Goal: Task Accomplishment & Management: Manage account settings

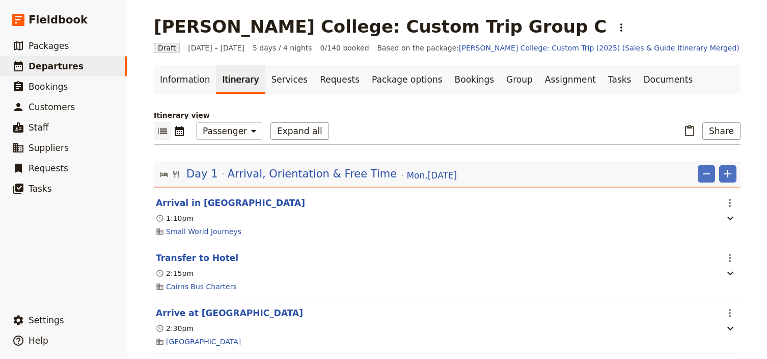
select select "PASSENGER"
drag, startPoint x: 0, startPoint y: 0, endPoint x: 70, endPoint y: 67, distance: 97.3
click at [70, 67] on span "Departures" at bounding box center [56, 66] width 55 height 10
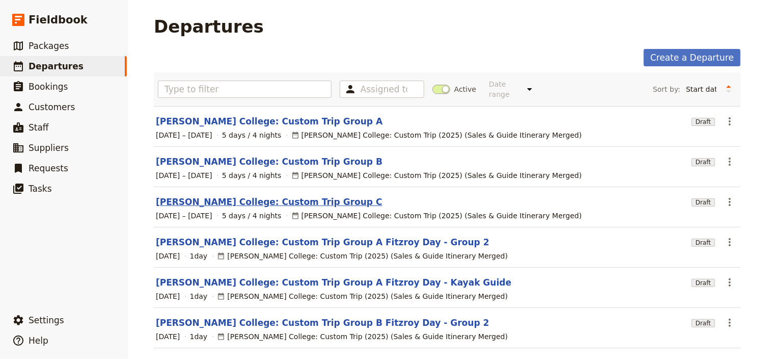
click at [291, 196] on link "[PERSON_NAME] College: Custom Trip Group C" at bounding box center [269, 202] width 227 height 12
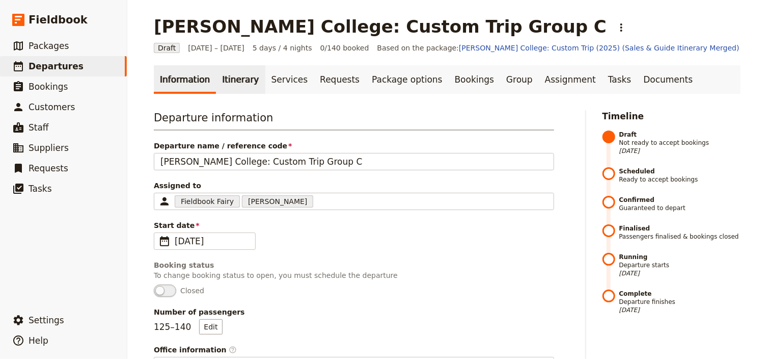
click at [230, 87] on link "Itinerary" at bounding box center [240, 79] width 49 height 29
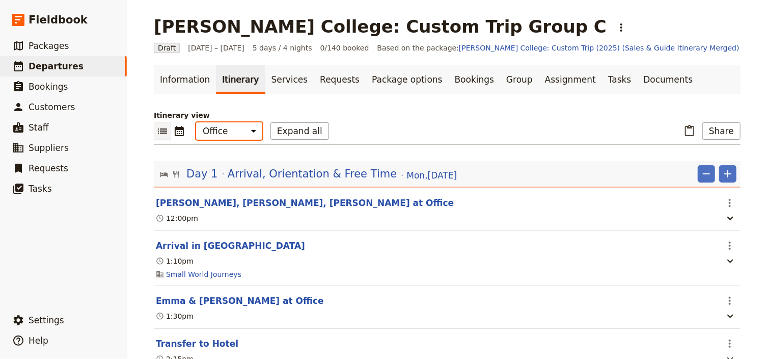
drag, startPoint x: 236, startPoint y: 130, endPoint x: 235, endPoint y: 137, distance: 6.7
click at [236, 130] on select "Office Guide Passenger Sales" at bounding box center [229, 130] width 66 height 17
select select "STAFF"
click at [196, 122] on select "Office Guide Passenger Sales" at bounding box center [229, 130] width 66 height 17
click at [289, 130] on button "Expand all" at bounding box center [300, 130] width 59 height 17
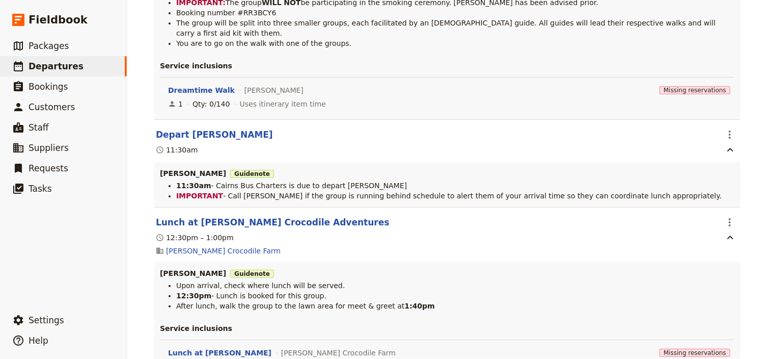
scroll to position [4280, 0]
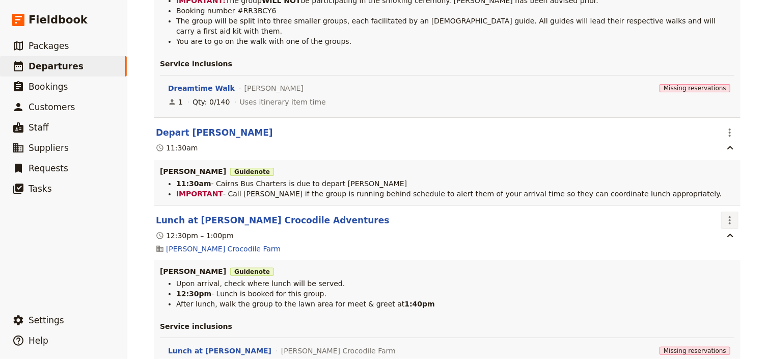
click at [732, 214] on icon "Actions" at bounding box center [730, 220] width 12 height 12
click at [714, 206] on span "Edit this itinerary item" at bounding box center [680, 208] width 80 height 10
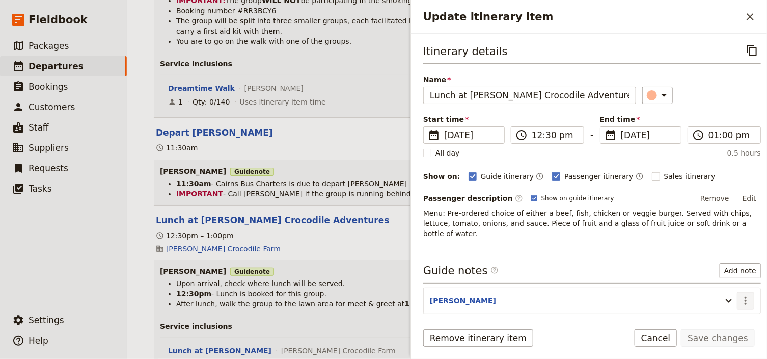
click at [741, 295] on icon "Actions" at bounding box center [746, 301] width 12 height 12
click at [715, 313] on span "Edit note" at bounding box center [711, 310] width 32 height 10
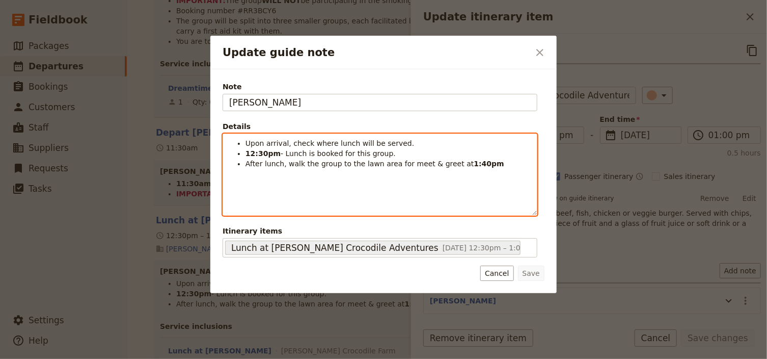
click at [412, 145] on li "Upon arrival, check where lunch will be served." at bounding box center [388, 143] width 285 height 10
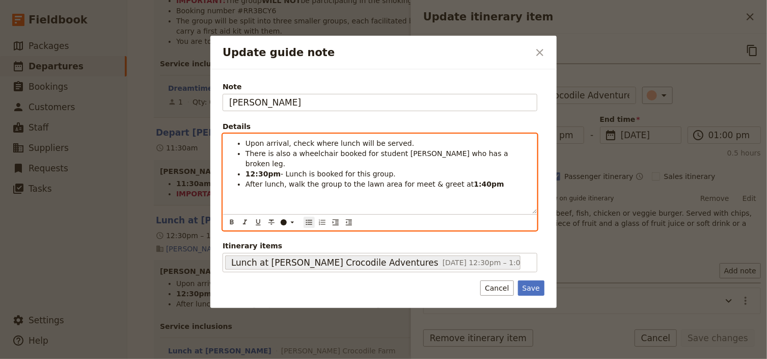
click at [247, 150] on span "There is also a wheelchair booked for student [PERSON_NAME] who has a broken le…" at bounding box center [378, 158] width 265 height 18
drag, startPoint x: 311, startPoint y: 153, endPoint x: 272, endPoint y: 153, distance: 39.2
click at [272, 153] on span "Request There is also a wheelchair booked for student [PERSON_NAME] who has a b…" at bounding box center [383, 158] width 275 height 18
click at [275, 153] on span "Request a wheelchair booked for student [PERSON_NAME] who has a broken leg." at bounding box center [385, 158] width 278 height 18
click at [313, 151] on span "Request a wheelchair booked for student [PERSON_NAME] who has a broken leg." at bounding box center [384, 158] width 276 height 18
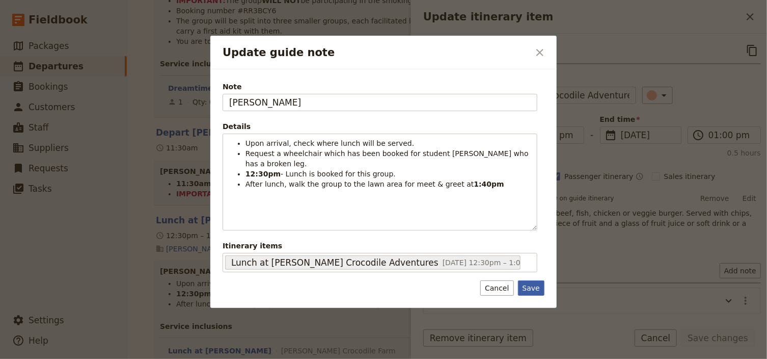
click at [534, 285] on button "Save" at bounding box center [531, 287] width 26 height 15
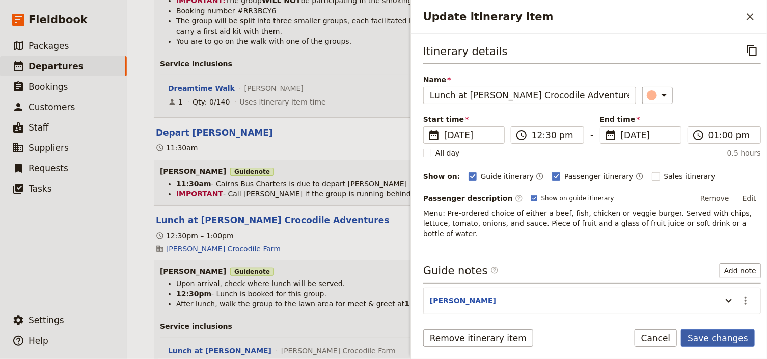
click at [721, 340] on button "Save changes" at bounding box center [718, 337] width 74 height 17
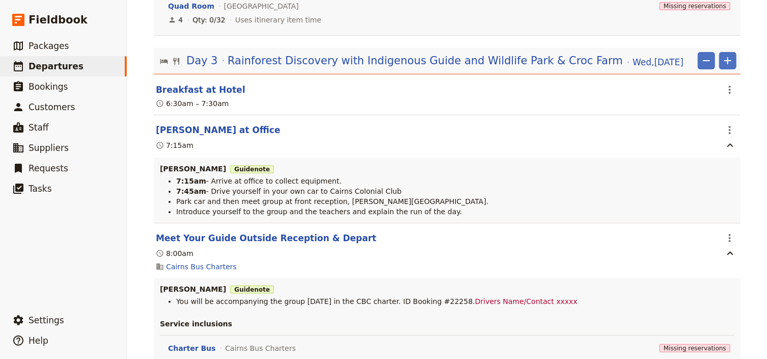
scroll to position [3751, 0]
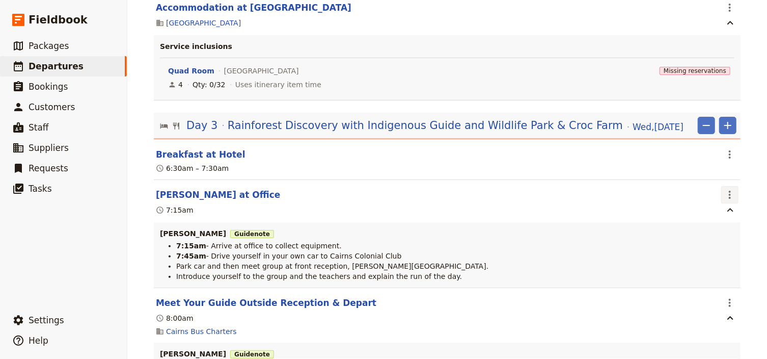
click at [728, 189] on icon "Actions" at bounding box center [730, 195] width 12 height 12
click at [709, 189] on span "Edit this itinerary item" at bounding box center [680, 190] width 80 height 10
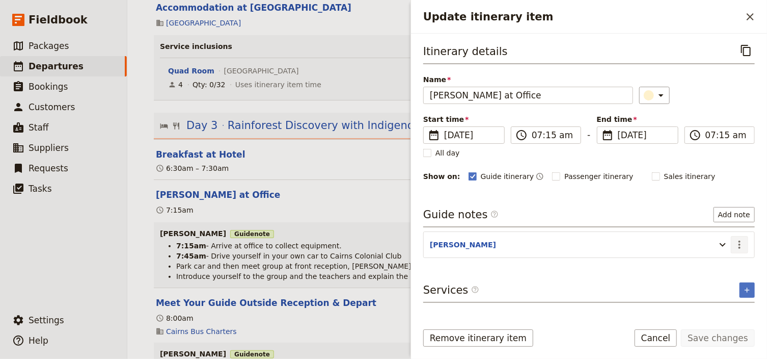
click at [744, 242] on icon "Actions" at bounding box center [740, 244] width 12 height 12
click at [720, 263] on span "Edit note" at bounding box center [711, 265] width 32 height 10
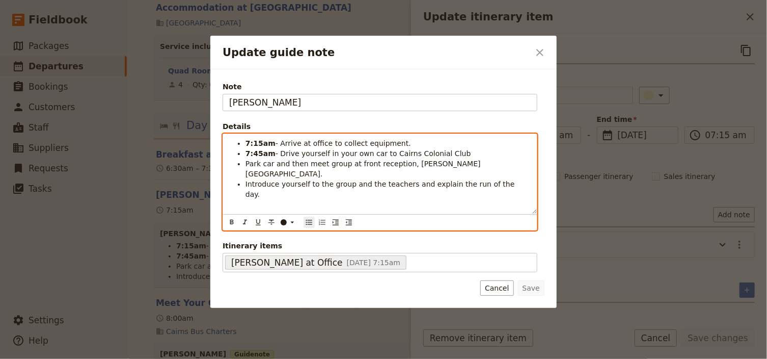
click at [510, 179] on li "Introduce yourself to the group and the teachers and explain the run of the day." at bounding box center [388, 189] width 285 height 20
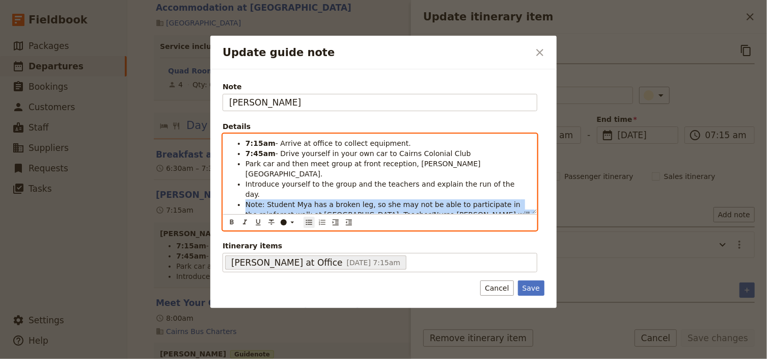
drag, startPoint x: 270, startPoint y: 204, endPoint x: 254, endPoint y: 175, distance: 32.6
click at [243, 185] on ul "7:15am - Arrive at office to collect equipment. 7:45am - Drive yourself in your…" at bounding box center [380, 184] width 302 height 92
click at [293, 221] on icon "Update guide note" at bounding box center [292, 222] width 8 height 8
click at [284, 245] on div "button" at bounding box center [284, 246] width 6 height 6
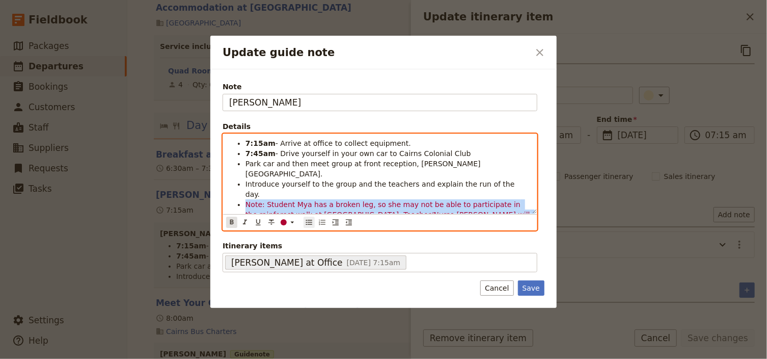
click at [232, 220] on icon "Format bold" at bounding box center [232, 222] width 4 height 5
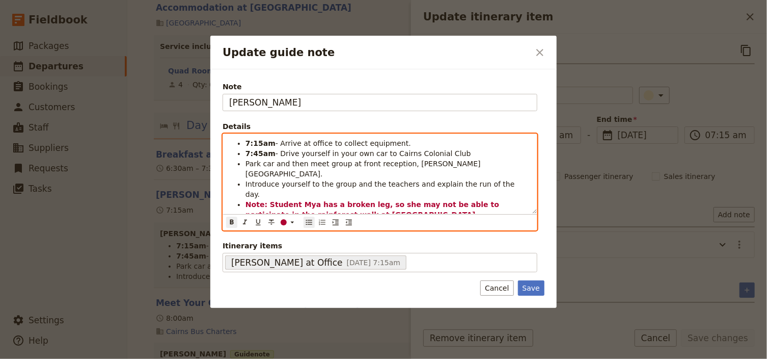
click at [320, 199] on li "Note: Student Mya has a broken leg, so she may not be able to participate in th…" at bounding box center [388, 219] width 285 height 41
click at [307, 231] on span "k." at bounding box center [303, 235] width 7 height 8
click at [288, 222] on icon "Update guide note" at bounding box center [292, 222] width 8 height 8
click at [286, 245] on div "button" at bounding box center [284, 246] width 6 height 6
drag, startPoint x: 230, startPoint y: 222, endPoint x: 253, endPoint y: 218, distance: 23.3
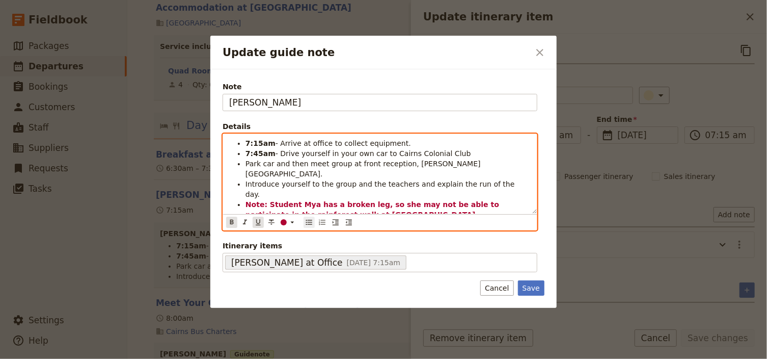
click at [231, 222] on icon "Format bold" at bounding box center [232, 222] width 4 height 5
drag, startPoint x: 343, startPoint y: 209, endPoint x: 390, endPoint y: 205, distance: 47.0
click at [344, 208] on div "7:15am - Arrive at office to collect equipment. 7:45am - Drive yourself in your…" at bounding box center [380, 173] width 314 height 79
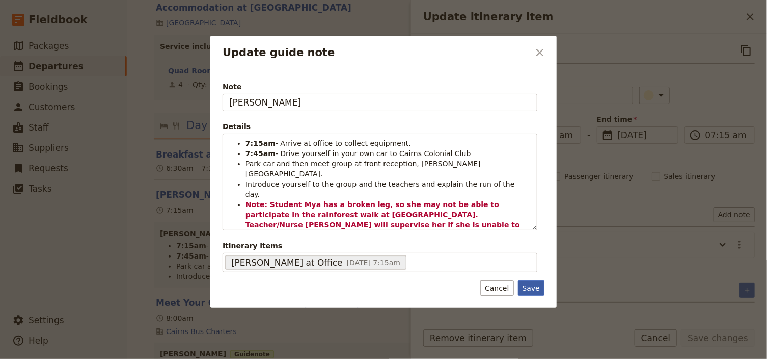
click at [536, 284] on button "Save" at bounding box center [531, 287] width 26 height 15
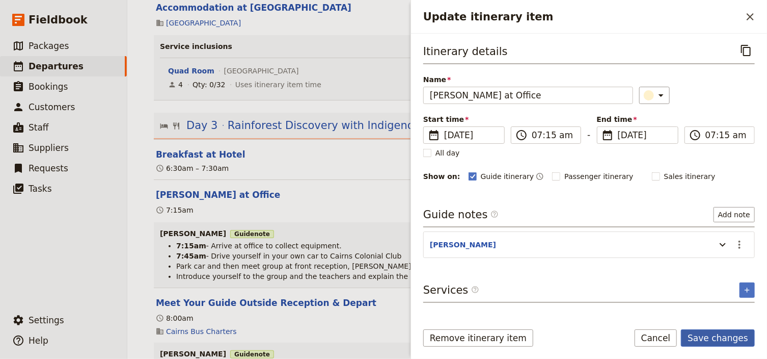
click at [724, 338] on button "Save changes" at bounding box center [718, 337] width 74 height 17
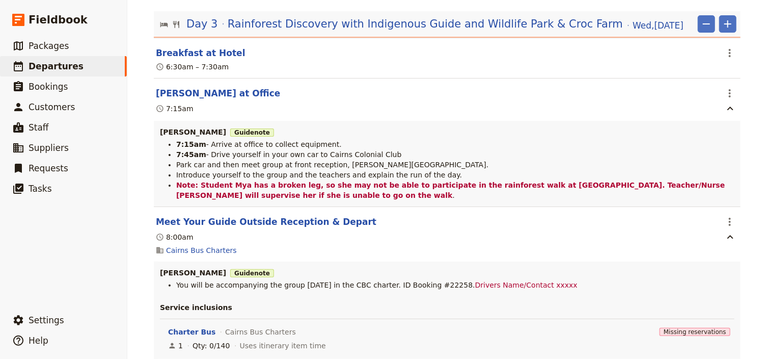
scroll to position [3791, 0]
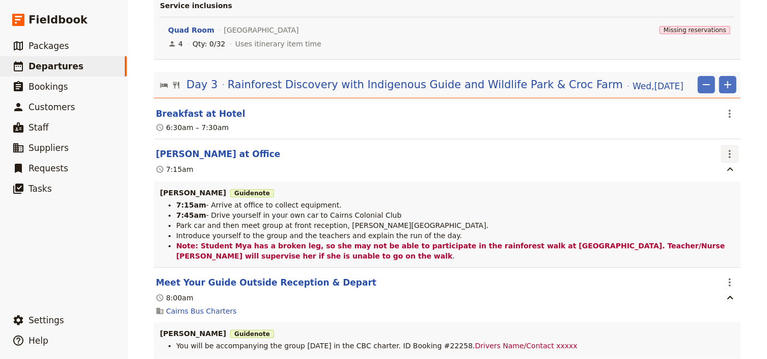
click at [725, 148] on icon "Actions" at bounding box center [730, 154] width 12 height 12
click at [717, 149] on span "Edit this itinerary item" at bounding box center [680, 149] width 80 height 10
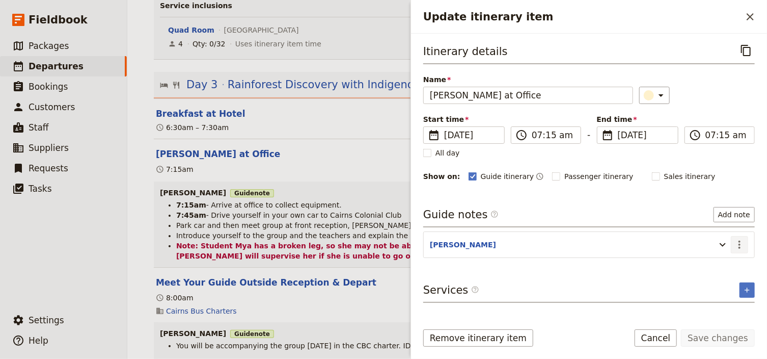
click at [742, 244] on icon "Actions" at bounding box center [740, 244] width 12 height 12
click at [720, 267] on span "Edit note" at bounding box center [711, 265] width 32 height 10
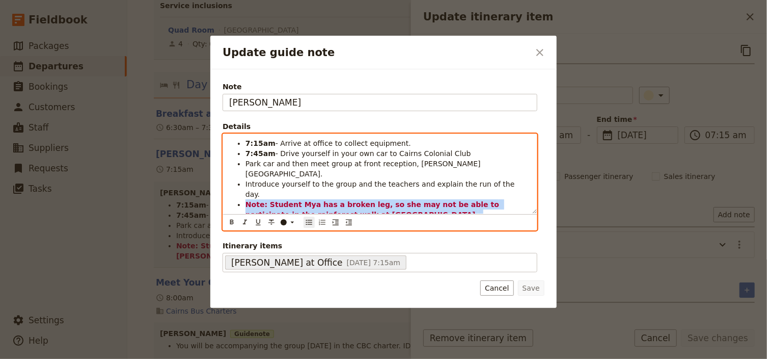
drag, startPoint x: 334, startPoint y: 206, endPoint x: 245, endPoint y: 187, distance: 91.8
click at [245, 187] on ul "7:15am - Arrive at office to collect equipment. 7:45am - Drive yourself in your…" at bounding box center [380, 189] width 302 height 102
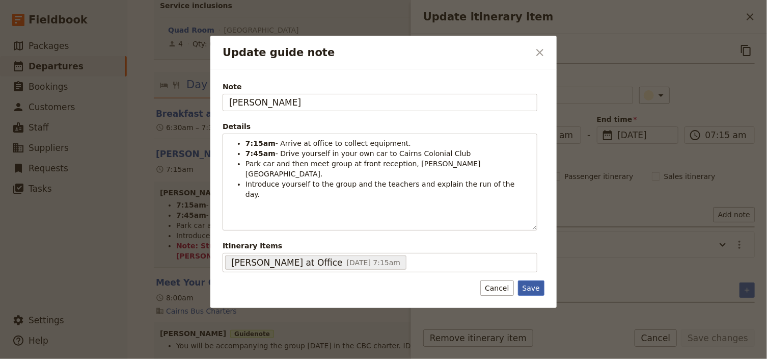
click at [526, 284] on button "Save" at bounding box center [531, 287] width 26 height 15
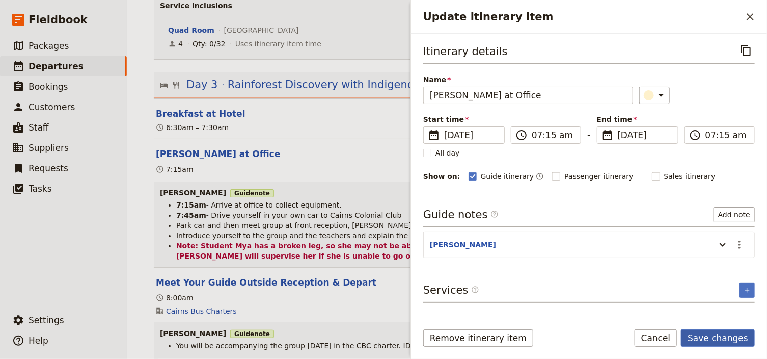
click at [714, 336] on button "Save changes" at bounding box center [718, 337] width 74 height 17
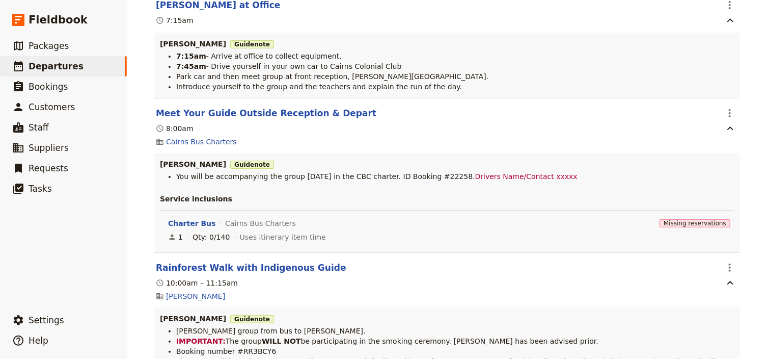
scroll to position [3995, 0]
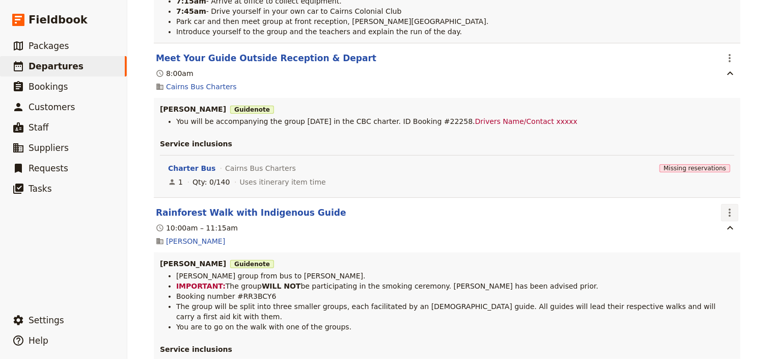
click at [725, 206] on icon "Actions" at bounding box center [730, 212] width 12 height 12
click at [717, 206] on span "Edit this itinerary item" at bounding box center [680, 209] width 80 height 10
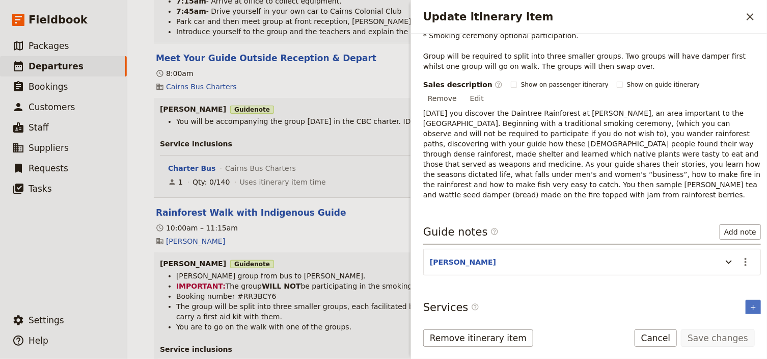
scroll to position [267, 0]
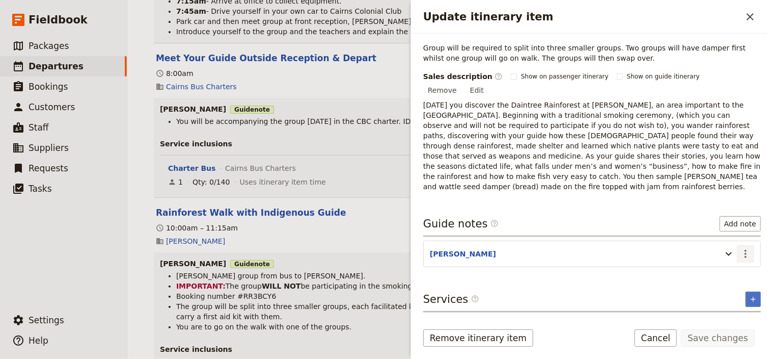
click at [745, 250] on icon "Actions" at bounding box center [746, 254] width 2 height 8
click at [724, 239] on span "Edit note" at bounding box center [711, 242] width 32 height 10
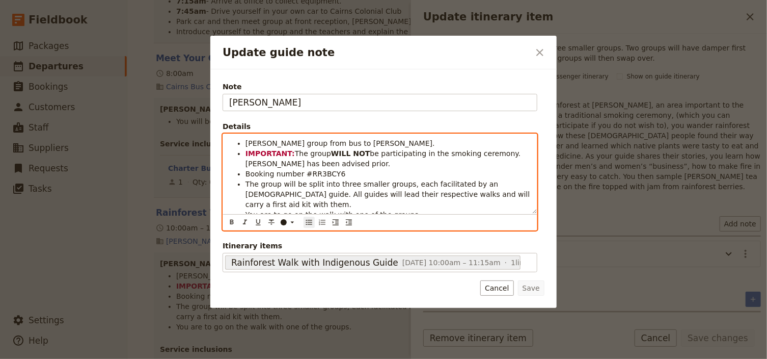
click at [348, 177] on li "Booking number #RR3BCY6" at bounding box center [388, 174] width 285 height 10
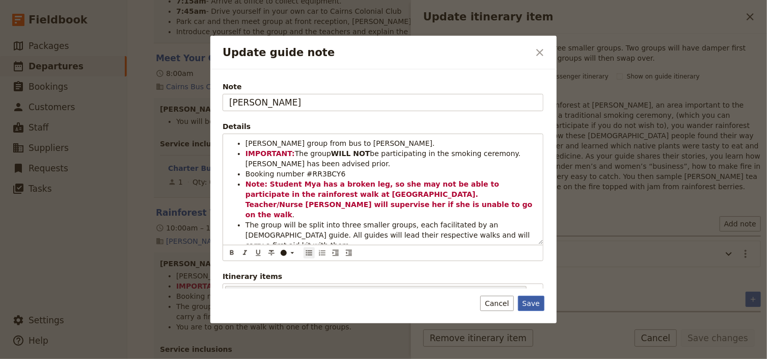
click at [534, 305] on button "Save" at bounding box center [531, 303] width 26 height 15
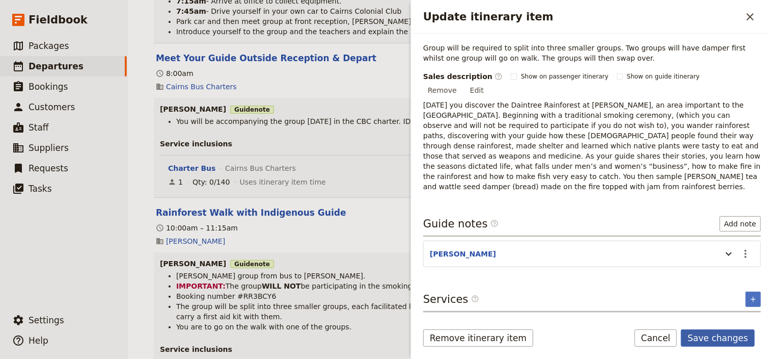
click at [722, 339] on button "Save changes" at bounding box center [718, 337] width 74 height 17
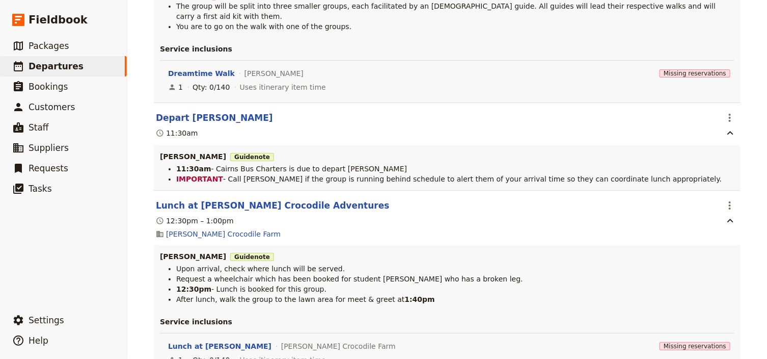
scroll to position [4321, 0]
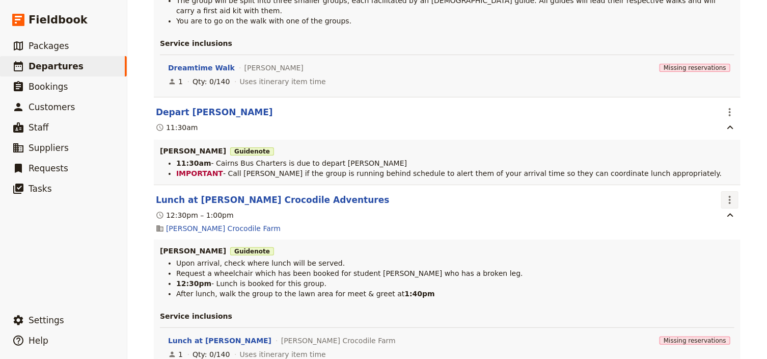
click at [729, 194] on icon "Actions" at bounding box center [730, 200] width 12 height 12
click at [719, 189] on span "Edit this itinerary item" at bounding box center [680, 187] width 80 height 10
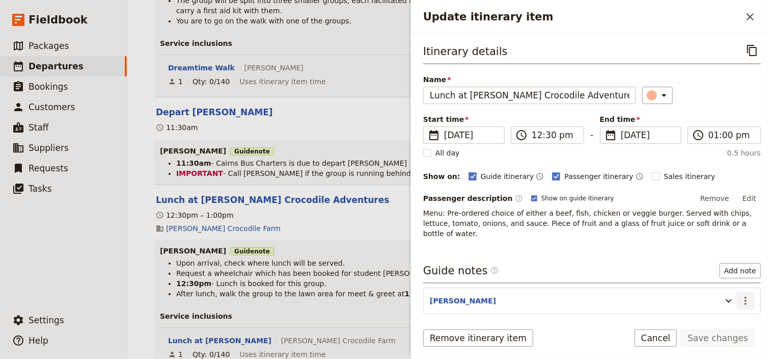
click at [740, 295] on icon "Actions" at bounding box center [746, 301] width 12 height 12
click at [720, 309] on span "Edit note" at bounding box center [711, 310] width 32 height 10
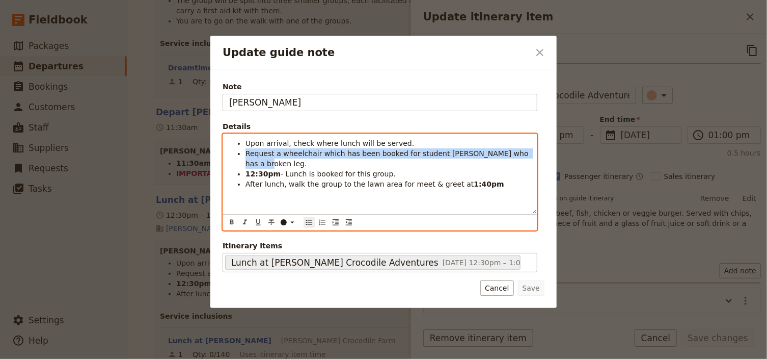
drag, startPoint x: 513, startPoint y: 154, endPoint x: 247, endPoint y: 153, distance: 266.5
click at [247, 153] on span "Request a wheelchair which has been booked for student [PERSON_NAME] who has a …" at bounding box center [388, 158] width 285 height 18
click at [290, 221] on icon "Update guide note" at bounding box center [292, 222] width 8 height 8
click at [285, 244] on div "button" at bounding box center [284, 246] width 6 height 6
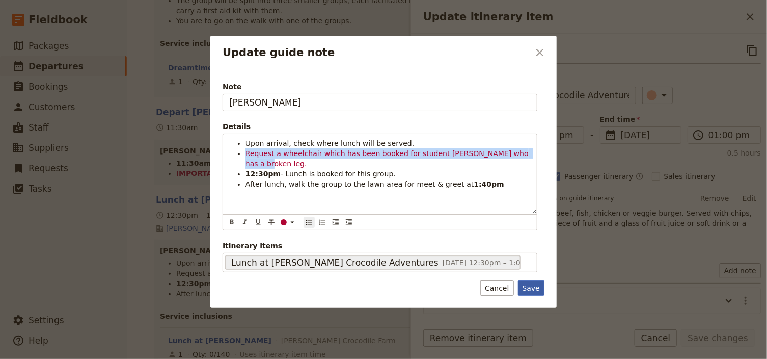
click at [533, 287] on button "Save" at bounding box center [531, 287] width 26 height 15
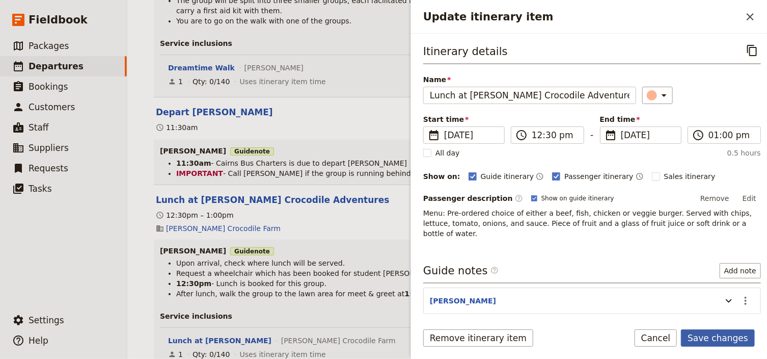
click at [738, 340] on button "Save changes" at bounding box center [718, 337] width 74 height 17
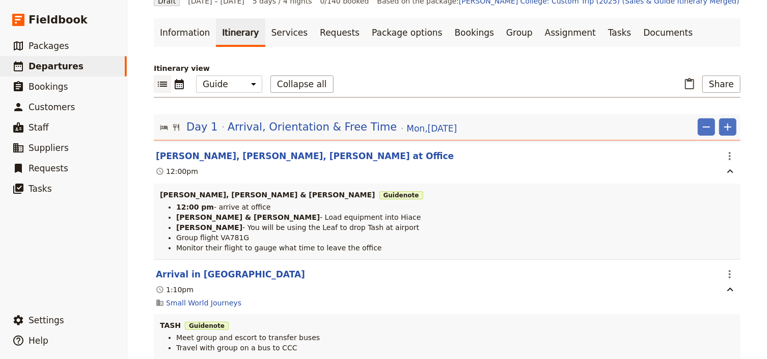
scroll to position [0, 0]
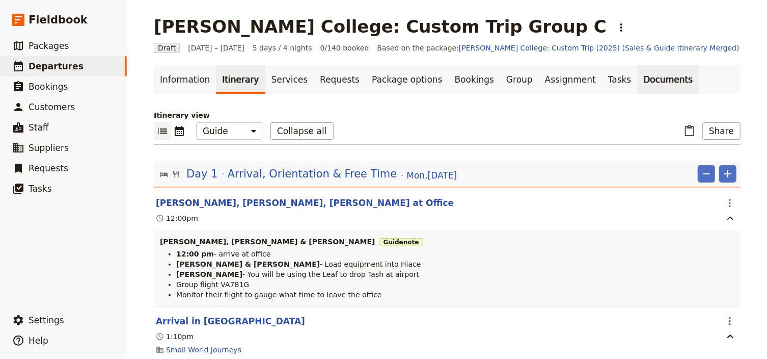
drag, startPoint x: 606, startPoint y: 79, endPoint x: 598, endPoint y: 84, distance: 8.7
click at [637, 79] on link "Documents" at bounding box center [668, 79] width 62 height 29
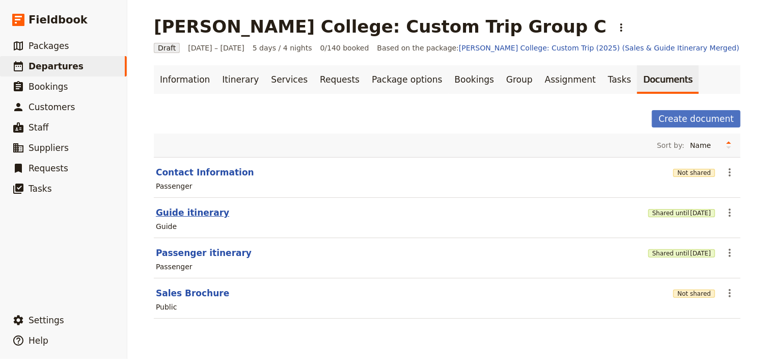
click at [184, 214] on button "Guide itinerary" at bounding box center [192, 212] width 73 height 12
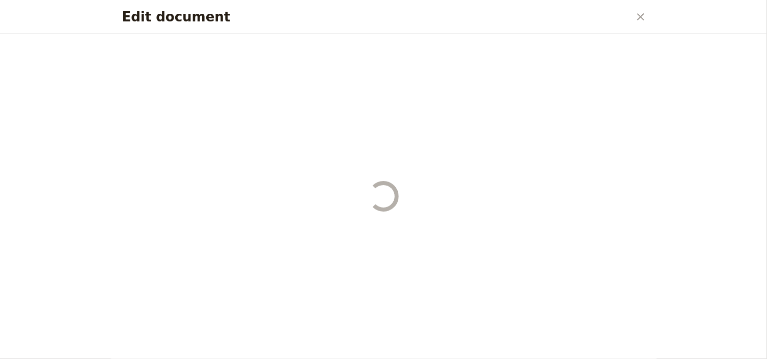
select select "STAFF"
select select "RUN_SHEET"
select select "DEFAULT"
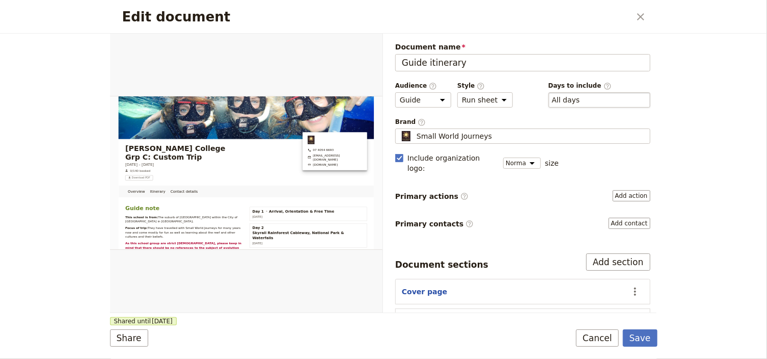
click at [593, 99] on div "​ All days 1, 2, 3, 4, 5" at bounding box center [600, 99] width 102 height 15
click at [580, 99] on button "​ All days" at bounding box center [566, 100] width 28 height 10
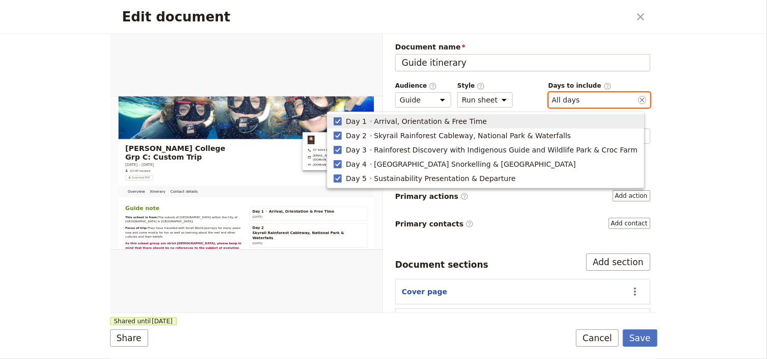
click at [437, 121] on span "Arrival, Orientation & Free Time" at bounding box center [431, 121] width 113 height 10
type input "2, 3, 4, 5"
checkbox input "false"
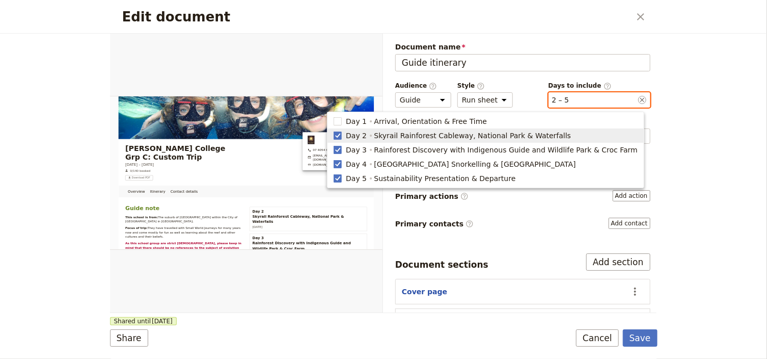
click at [435, 134] on span "Skyrail Rainforest Cableway, National Park & Waterfalls" at bounding box center [473, 135] width 197 height 10
type input "3, 4, 5"
checkbox input "false"
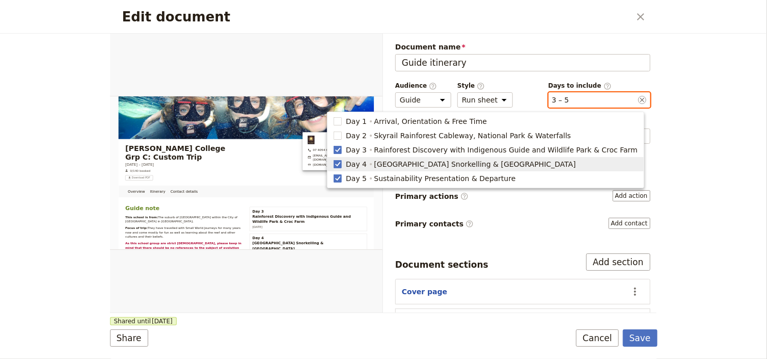
click at [427, 164] on span "[GEOGRAPHIC_DATA] Snorkelling & [GEOGRAPHIC_DATA]" at bounding box center [476, 164] width 202 height 10
type input "3, 5"
checkbox input "false"
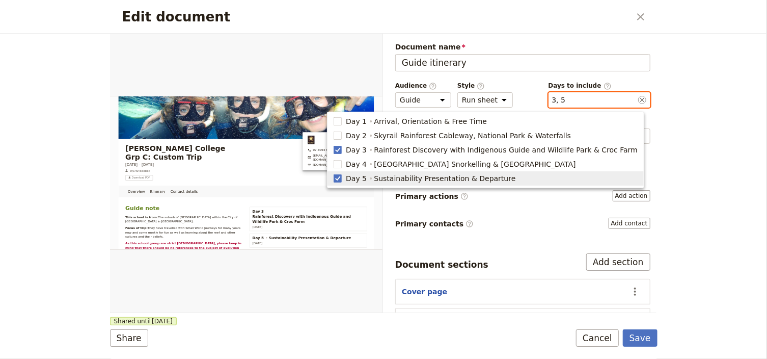
click at [427, 177] on span "Sustainability Presentation & Departure" at bounding box center [446, 178] width 142 height 10
type input "3"
checkbox input "false"
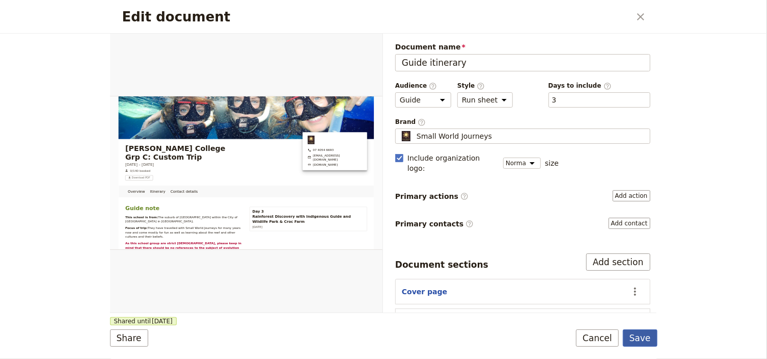
click at [646, 340] on button "Save" at bounding box center [640, 337] width 35 height 17
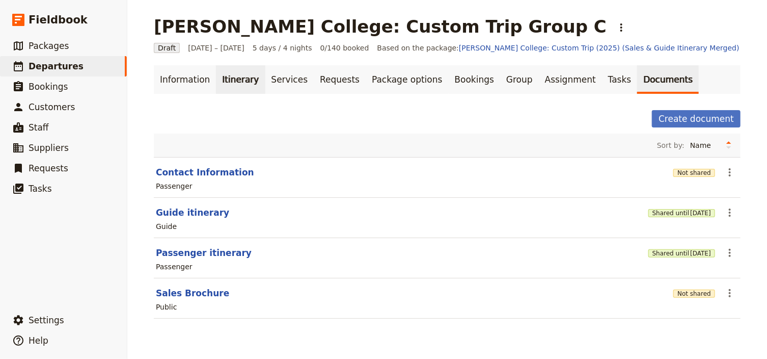
click at [221, 80] on link "Itinerary" at bounding box center [240, 79] width 49 height 29
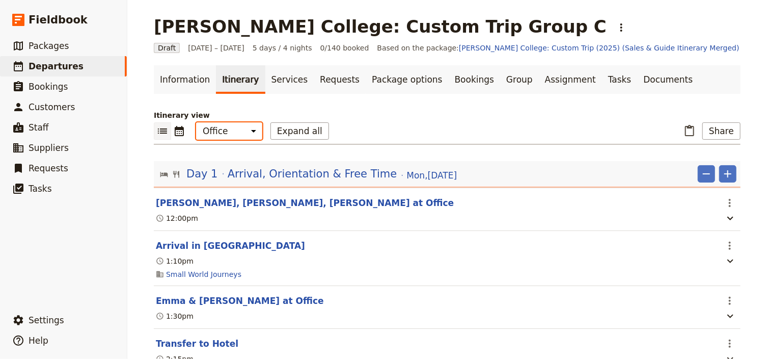
drag, startPoint x: 222, startPoint y: 133, endPoint x: 223, endPoint y: 139, distance: 5.6
click at [222, 133] on select "Office Guide Passenger Sales" at bounding box center [229, 130] width 66 height 17
select select "STAFF"
click at [196, 122] on select "Office Guide Passenger Sales" at bounding box center [229, 130] width 66 height 17
click at [725, 129] on button "Share" at bounding box center [722, 130] width 38 height 17
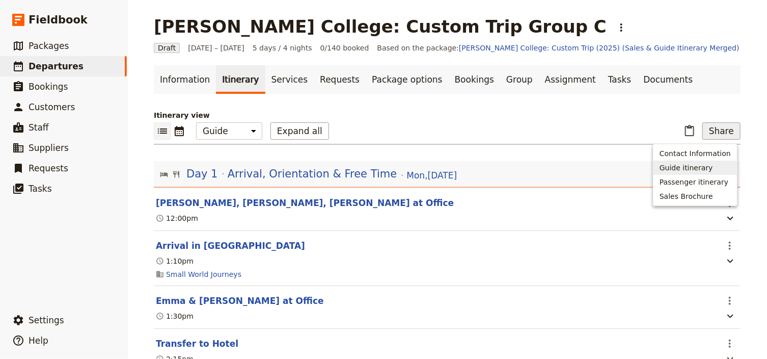
click at [704, 165] on span "Guide itinerary" at bounding box center [687, 168] width 54 height 10
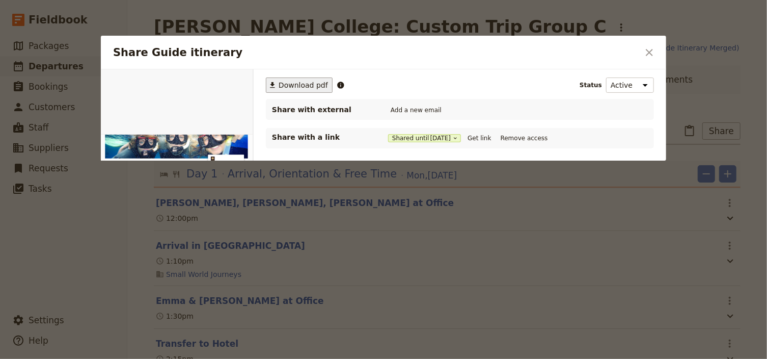
click at [292, 84] on span "Download pdf" at bounding box center [303, 85] width 49 height 10
click at [648, 55] on icon "Close dialog" at bounding box center [650, 52] width 12 height 12
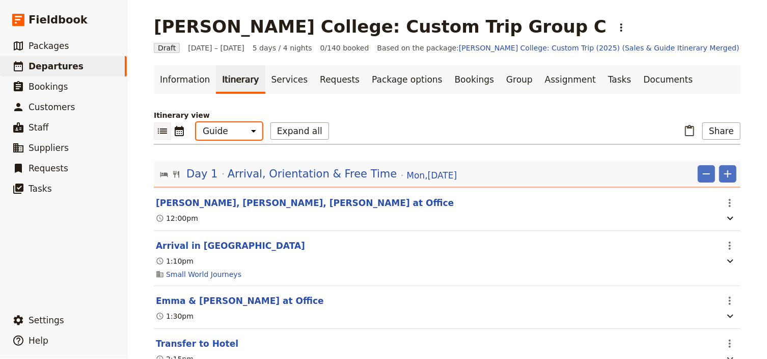
click at [236, 126] on select "Office Guide Passenger Sales" at bounding box center [229, 130] width 66 height 17
click at [281, 129] on button "Expand all" at bounding box center [300, 130] width 59 height 17
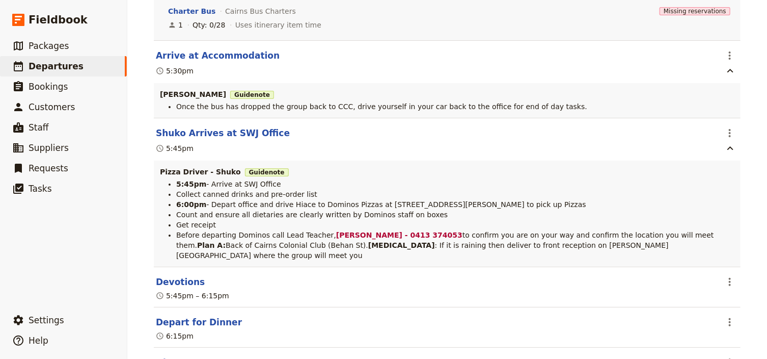
scroll to position [5218, 0]
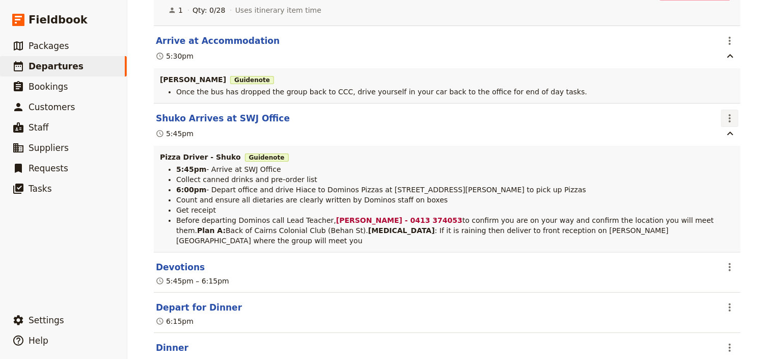
click at [726, 112] on icon "Actions" at bounding box center [730, 118] width 12 height 12
click at [712, 107] on span "Edit this itinerary item" at bounding box center [680, 109] width 80 height 10
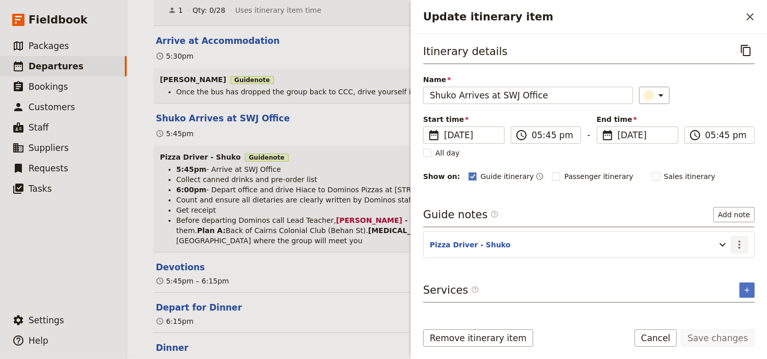
click at [737, 241] on icon "Actions" at bounding box center [740, 244] width 12 height 12
click at [726, 260] on span "Edit note" at bounding box center [711, 265] width 32 height 10
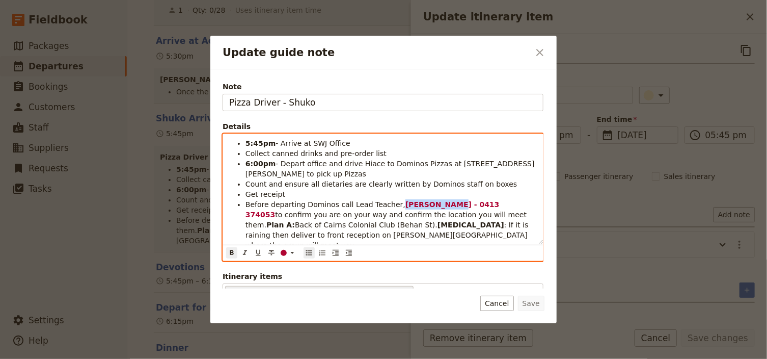
drag, startPoint x: 427, startPoint y: 203, endPoint x: 389, endPoint y: 202, distance: 37.7
click at [388, 202] on strong "[PERSON_NAME] - 0413 374053" at bounding box center [374, 209] width 257 height 18
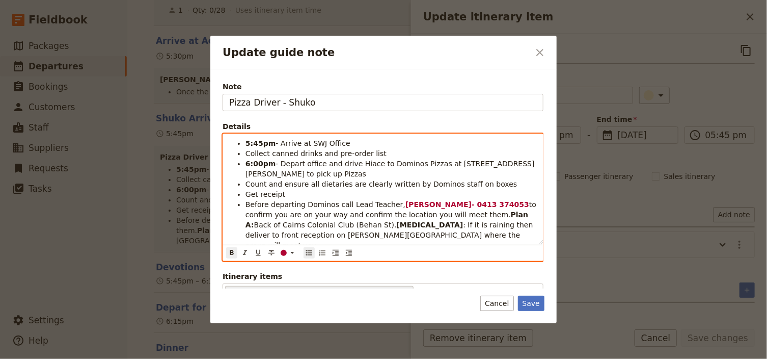
click at [408, 203] on strong "[PERSON_NAME]- 0413 374053" at bounding box center [468, 204] width 124 height 8
drag, startPoint x: 482, startPoint y: 203, endPoint x: 441, endPoint y: 202, distance: 40.8
click at [441, 202] on strong "[PERSON_NAME]- 0413 374053" at bounding box center [468, 204] width 124 height 8
click at [436, 204] on strong "[PERSON_NAME]-" at bounding box center [440, 204] width 69 height 8
click at [442, 204] on strong "[PERSON_NAME] -" at bounding box center [442, 204] width 72 height 8
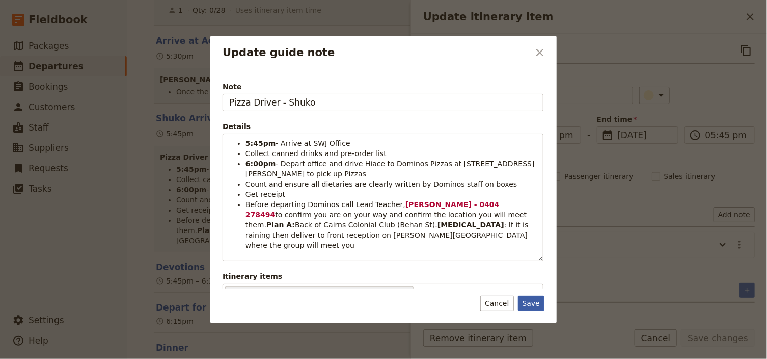
click at [534, 303] on button "Save" at bounding box center [531, 303] width 26 height 15
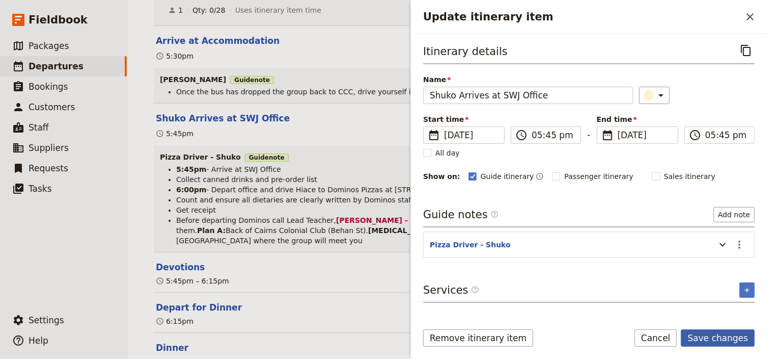
click at [717, 338] on button "Save changes" at bounding box center [718, 337] width 74 height 17
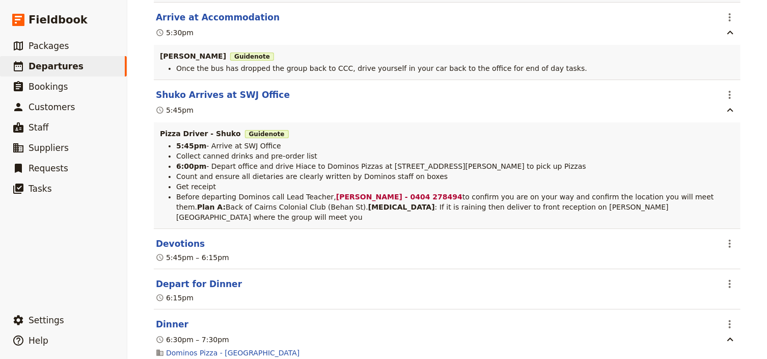
scroll to position [5300, 0]
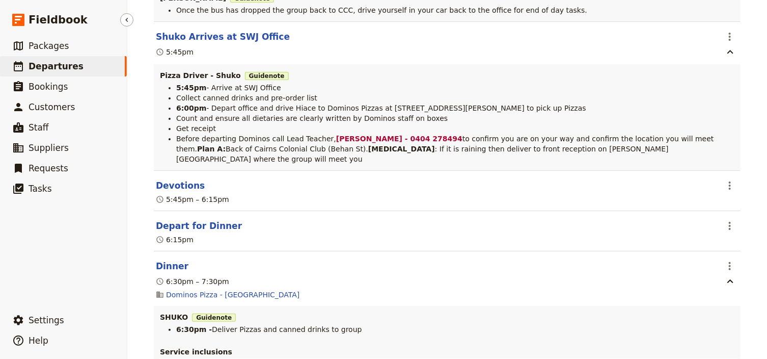
click at [60, 69] on span "Departures" at bounding box center [56, 66] width 55 height 10
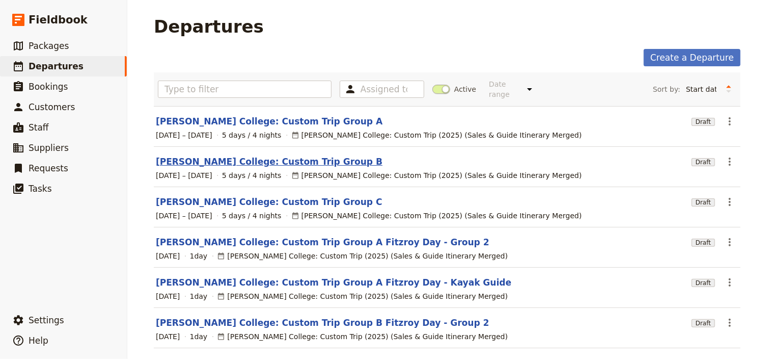
click at [282, 155] on link "[PERSON_NAME] College: Custom Trip Group B" at bounding box center [269, 161] width 227 height 12
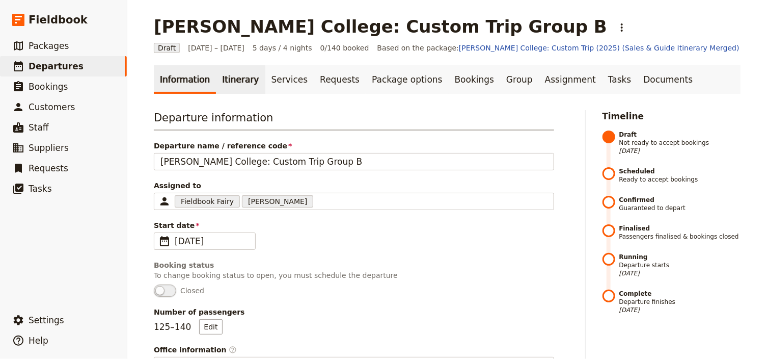
click at [234, 85] on link "Itinerary" at bounding box center [240, 79] width 49 height 29
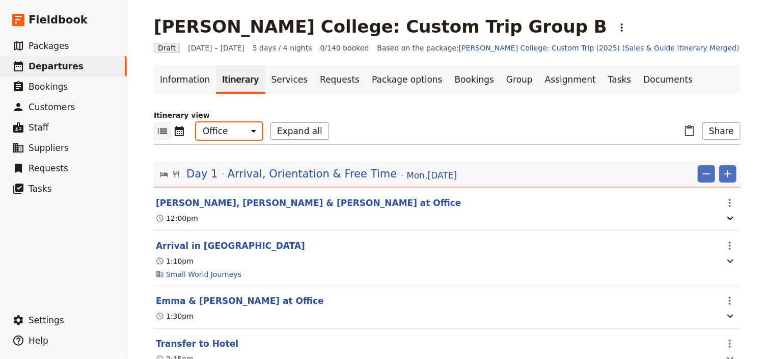
click at [238, 130] on select "Office Guide Passenger Sales" at bounding box center [229, 130] width 66 height 17
select select "STAFF"
click at [196, 122] on select "Office Guide Passenger Sales" at bounding box center [229, 130] width 66 height 17
click at [283, 130] on button "Expand all" at bounding box center [300, 130] width 59 height 17
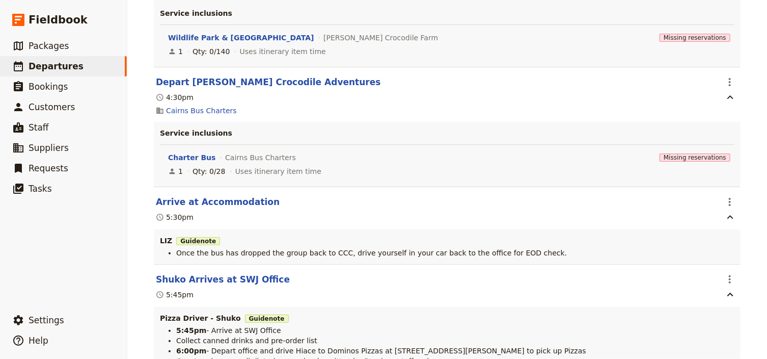
scroll to position [2935, 0]
